Goal: Check status: Check status

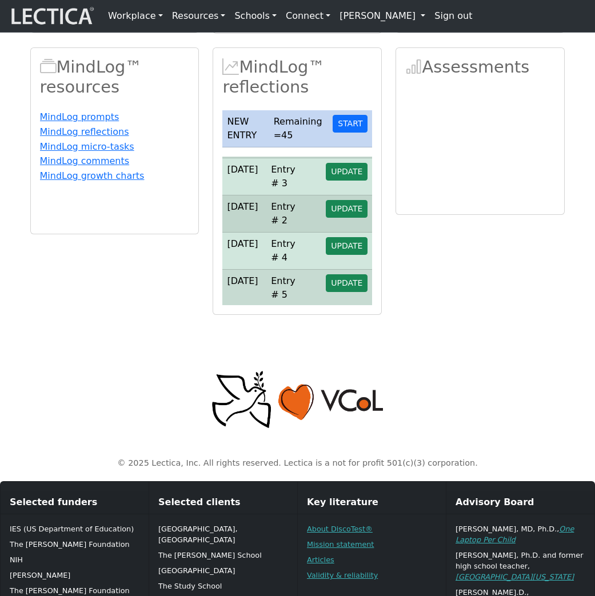
scroll to position [35, 0]
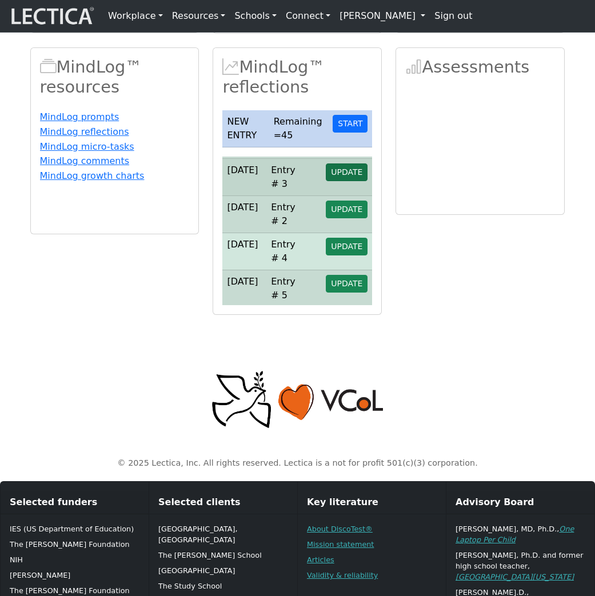
click at [352, 177] on span "UPDATE" at bounding box center [346, 172] width 31 height 9
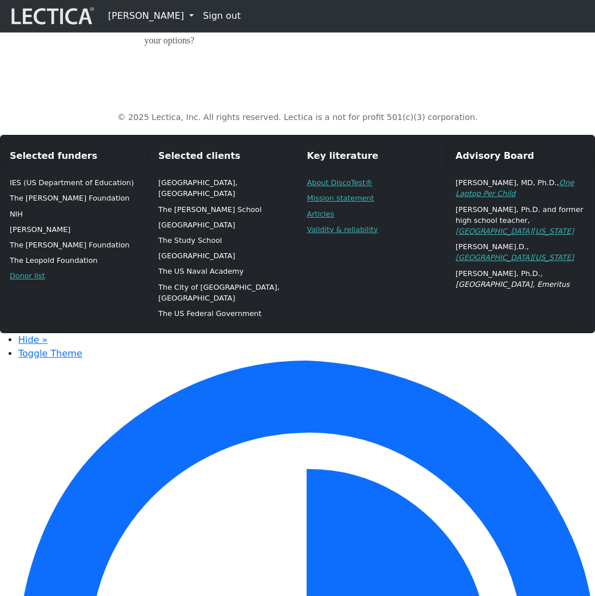
scroll to position [948, 0]
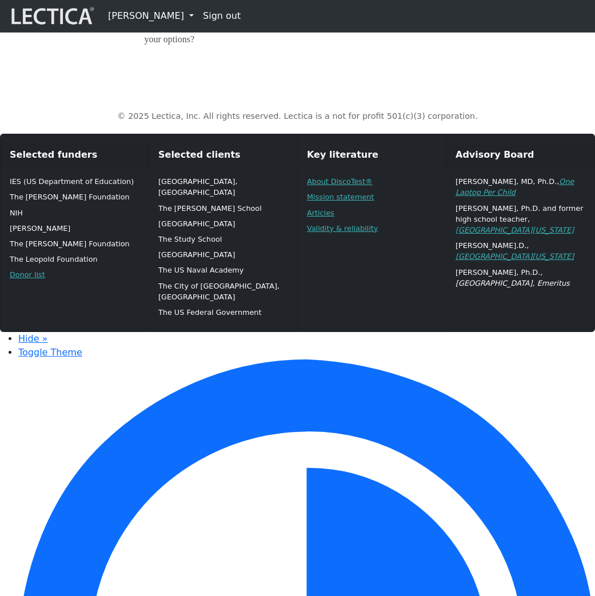
click at [161, 17] on link "[PERSON_NAME]" at bounding box center [151, 16] width 95 height 23
click at [155, 69] on link "MindLog Entries" at bounding box center [161, 64] width 94 height 14
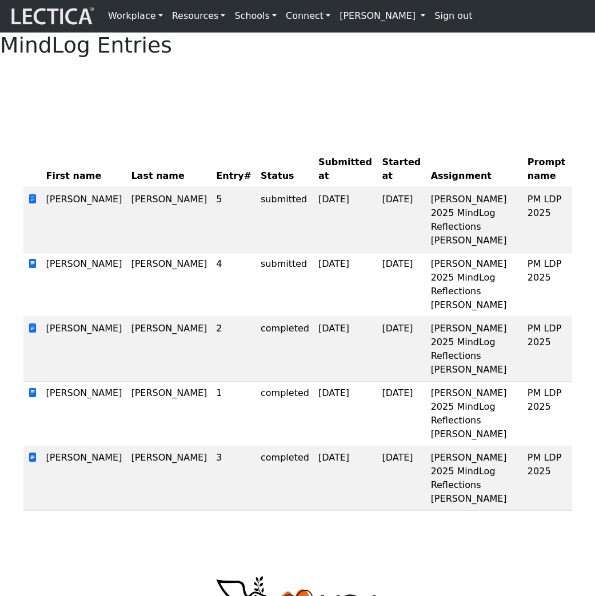
click at [348, 20] on link "[PERSON_NAME]" at bounding box center [382, 16] width 95 height 23
click at [346, 40] on link "My Profile" at bounding box center [393, 41] width 94 height 14
